Goal: Information Seeking & Learning: Learn about a topic

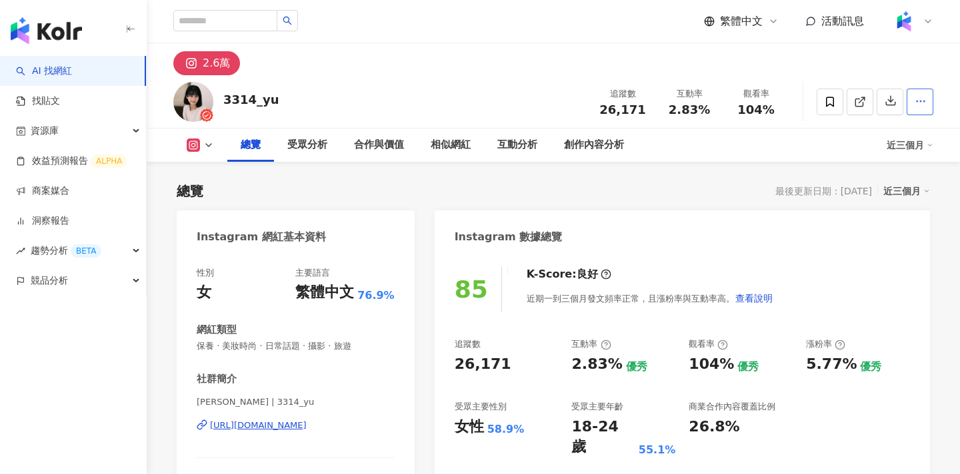
click at [923, 109] on button "button" at bounding box center [919, 102] width 27 height 27
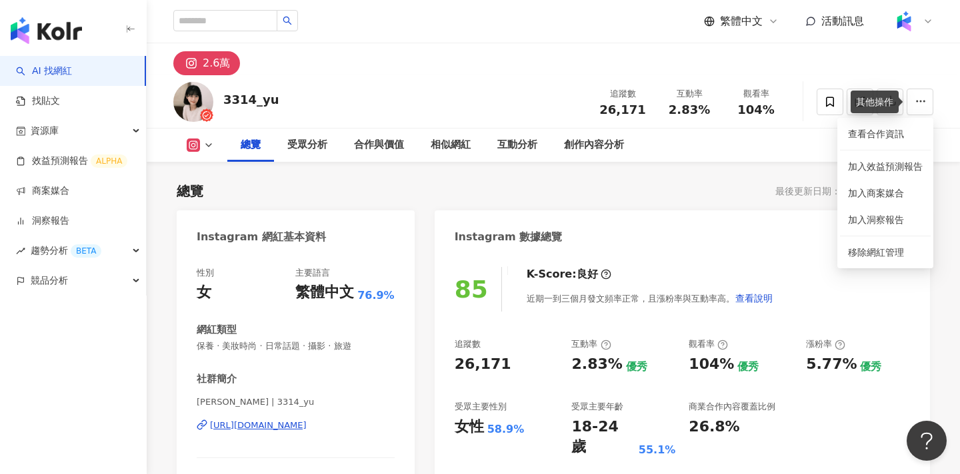
click at [585, 136] on div "創作內容分析" at bounding box center [593, 145] width 87 height 33
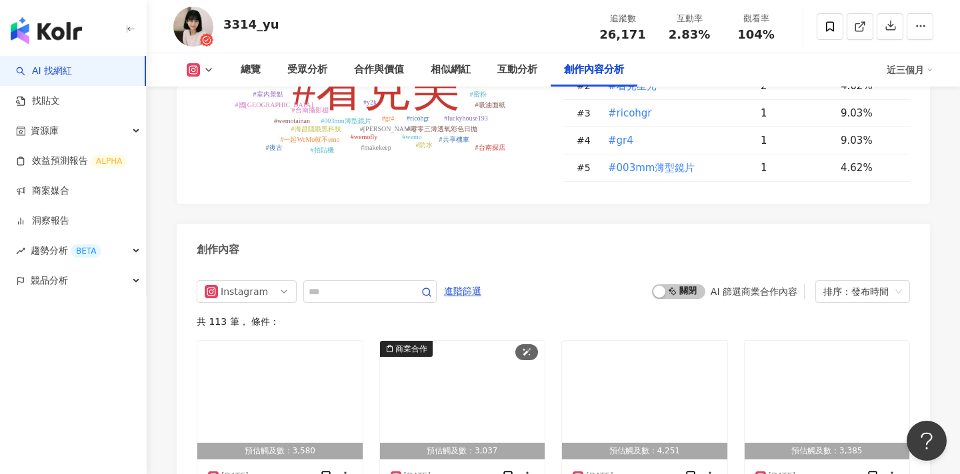
scroll to position [4027, 0]
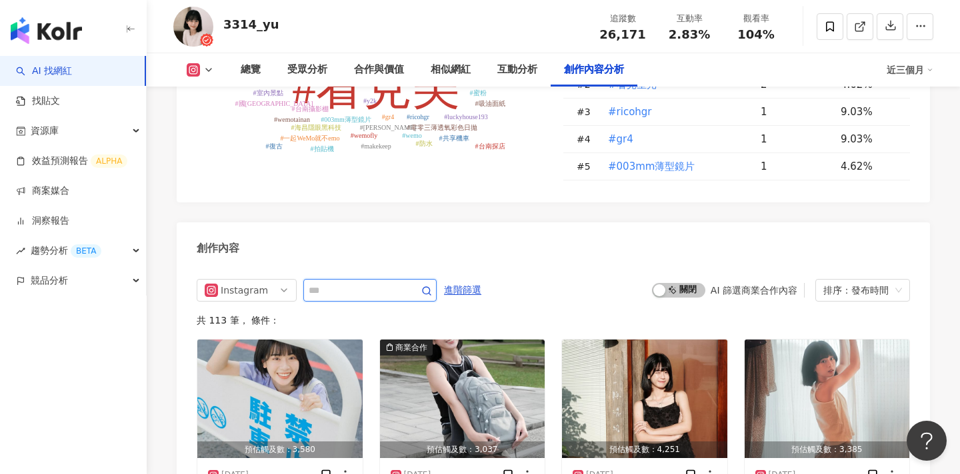
click at [380, 283] on input "text" at bounding box center [355, 291] width 93 height 16
type input "*"
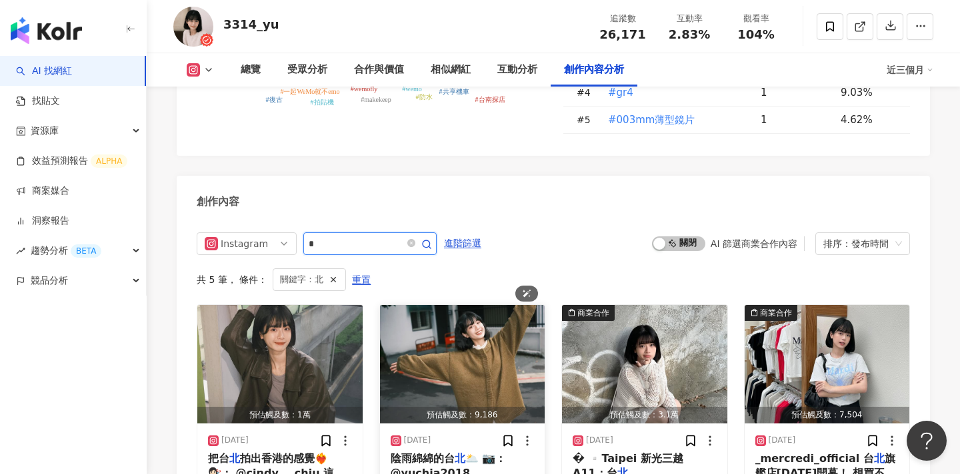
scroll to position [4452, 0]
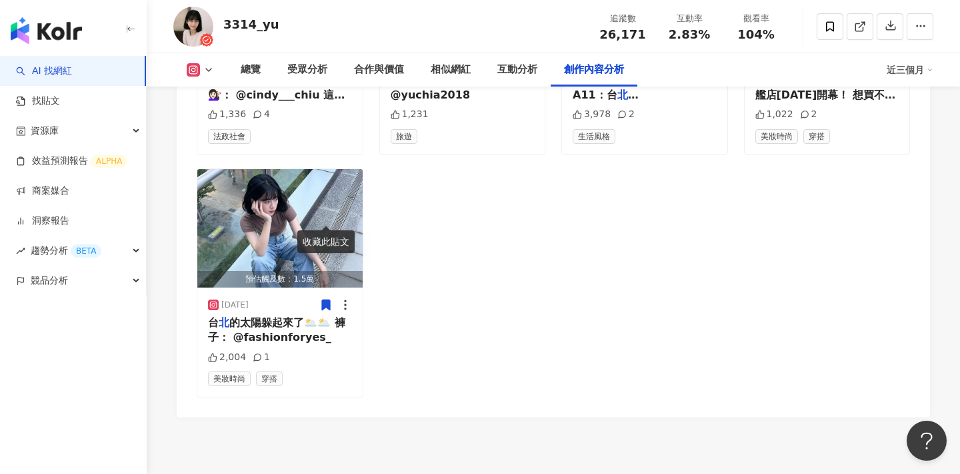
click at [72, 75] on link "AI 找網紅" at bounding box center [44, 71] width 56 height 13
